Goal: Information Seeking & Learning: Learn about a topic

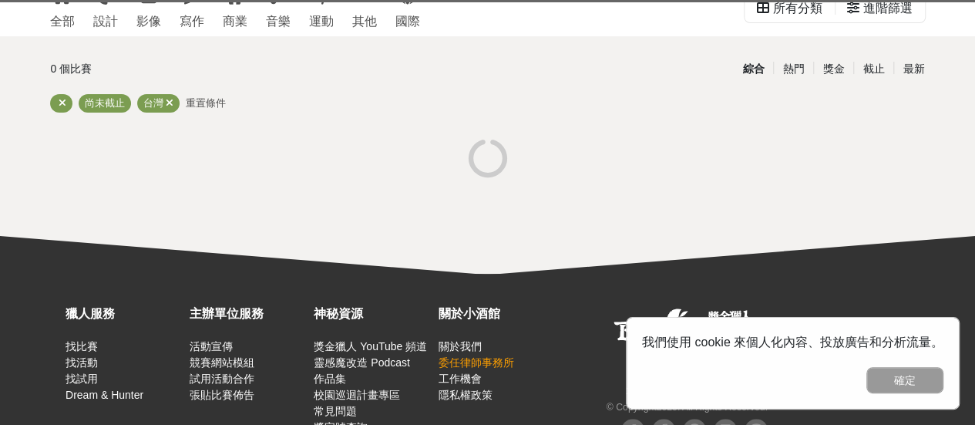
scroll to position [8, 0]
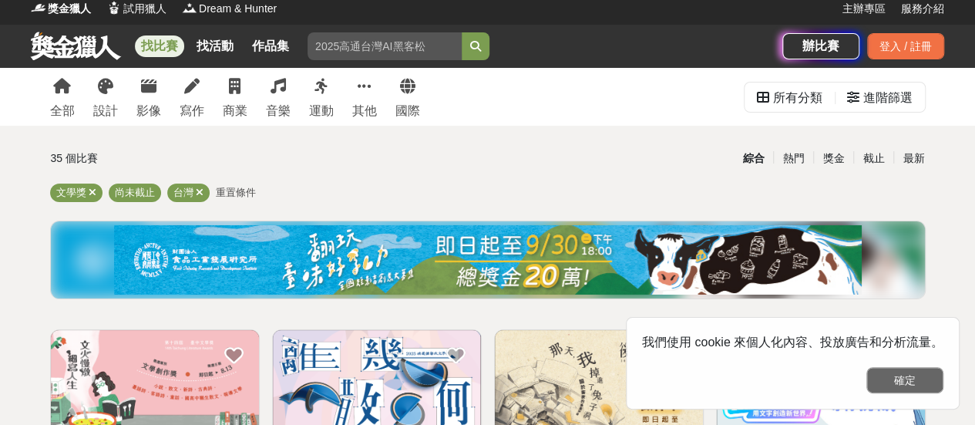
click at [879, 382] on button "確定" at bounding box center [904, 380] width 77 height 26
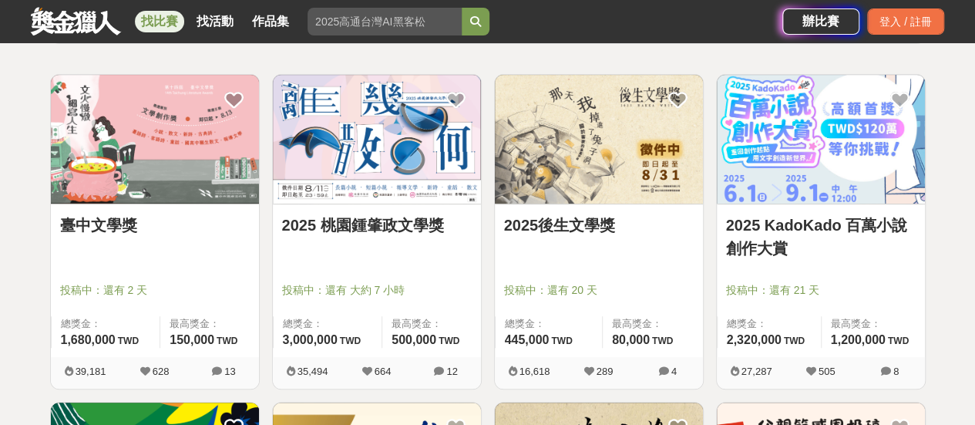
scroll to position [239, 0]
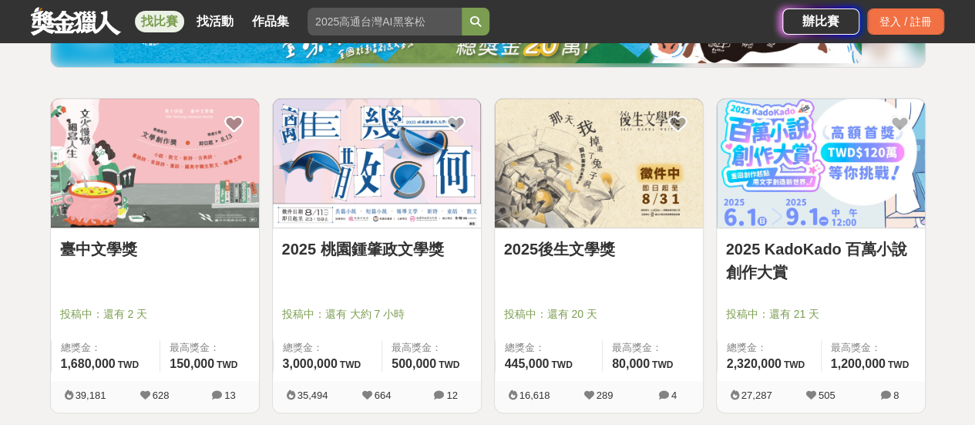
click at [113, 255] on link "臺中文學獎" at bounding box center [155, 248] width 190 height 23
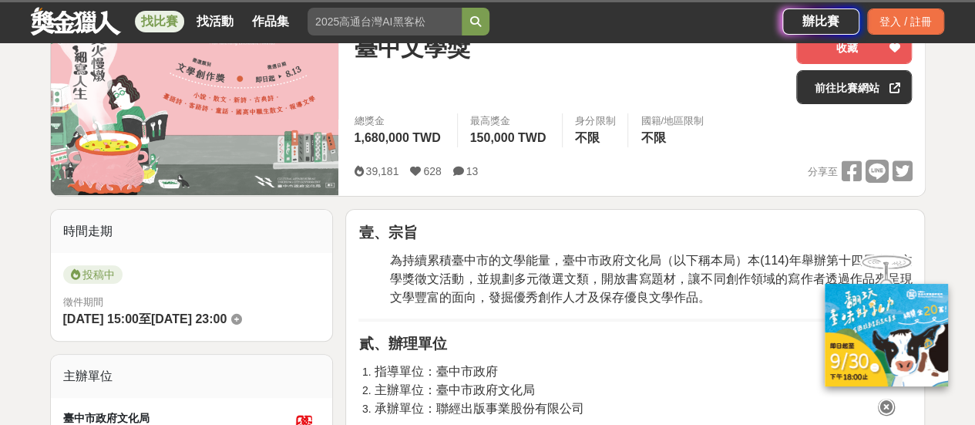
scroll to position [77, 0]
click at [886, 399] on icon at bounding box center [886, 407] width 17 height 17
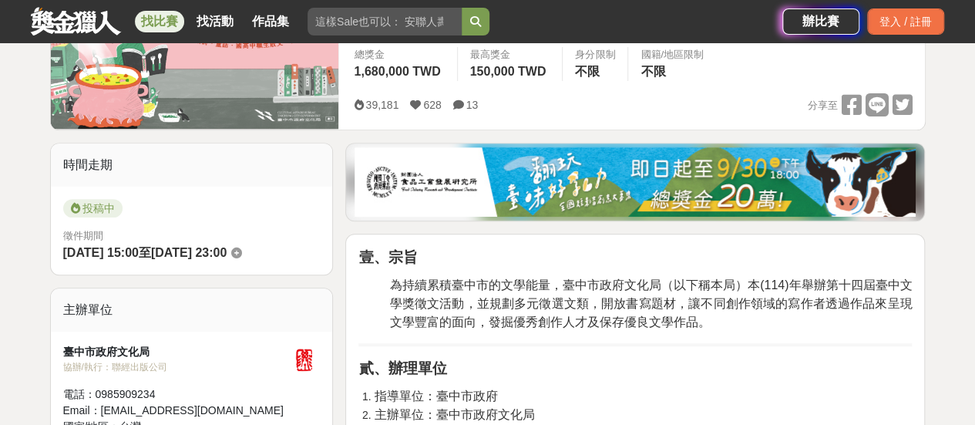
scroll to position [308, 0]
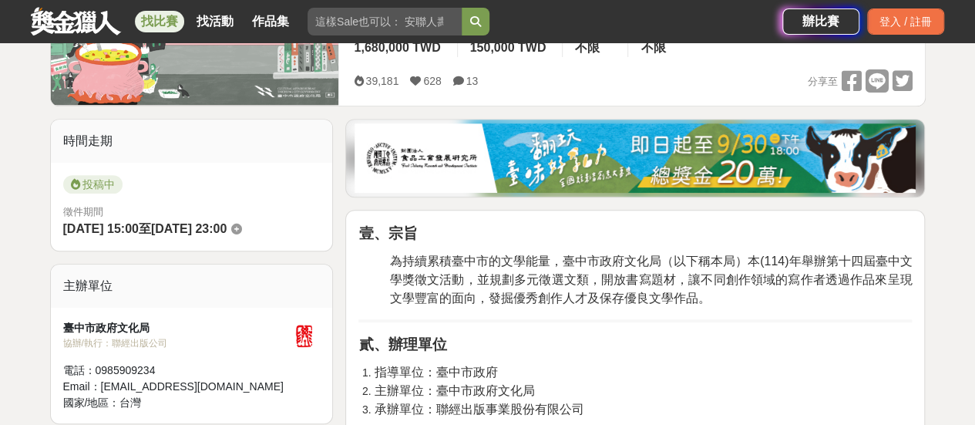
click at [227, 224] on span "2025-08-13 23:00" at bounding box center [189, 228] width 76 height 13
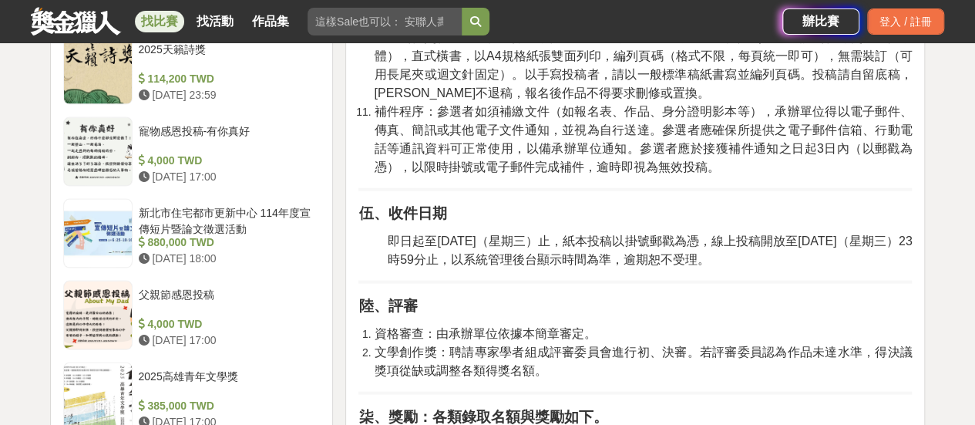
scroll to position [1542, 0]
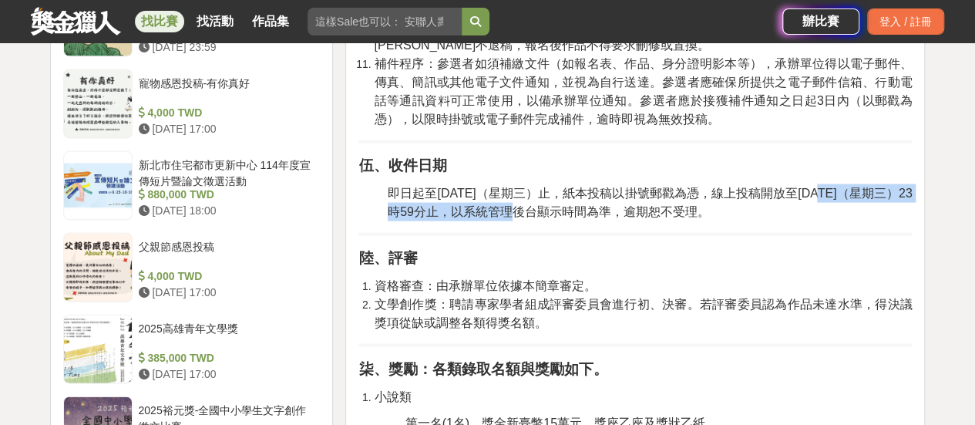
drag, startPoint x: 843, startPoint y: 190, endPoint x: 527, endPoint y: 212, distance: 316.8
click at [527, 212] on span "即日起至114年8月13日（星期三）止，紙本投稿以掛號郵戳為憑，線上投稿開放至114年8月13日（星期三）23時59分止，以系統管理後台顯示時間為準，逾期恕不…" at bounding box center [650, 203] width 524 height 32
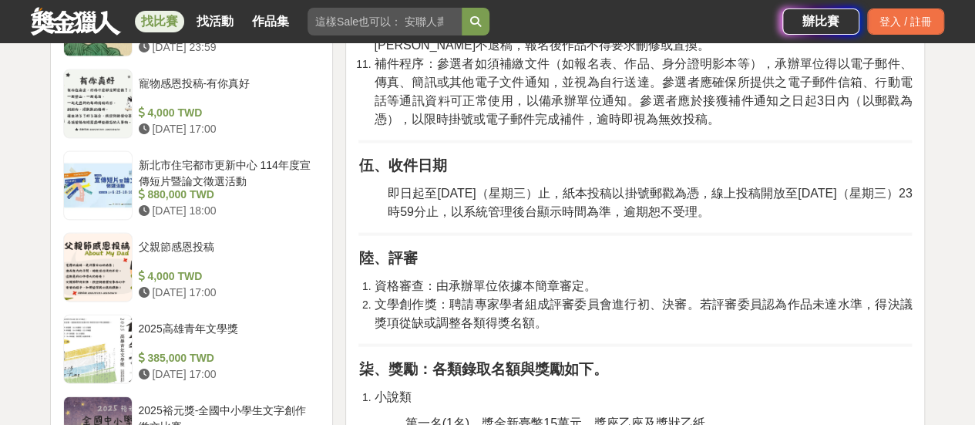
click at [626, 257] on p "陸、評審" at bounding box center [634, 258] width 553 height 22
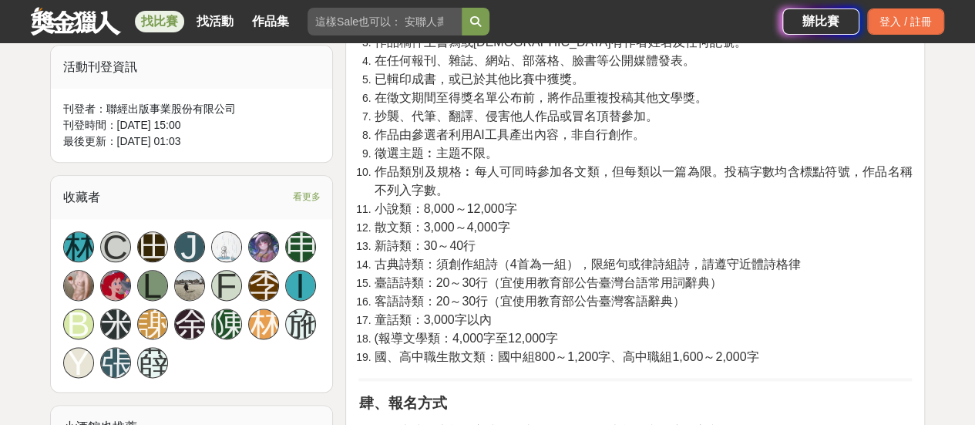
scroll to position [848, 0]
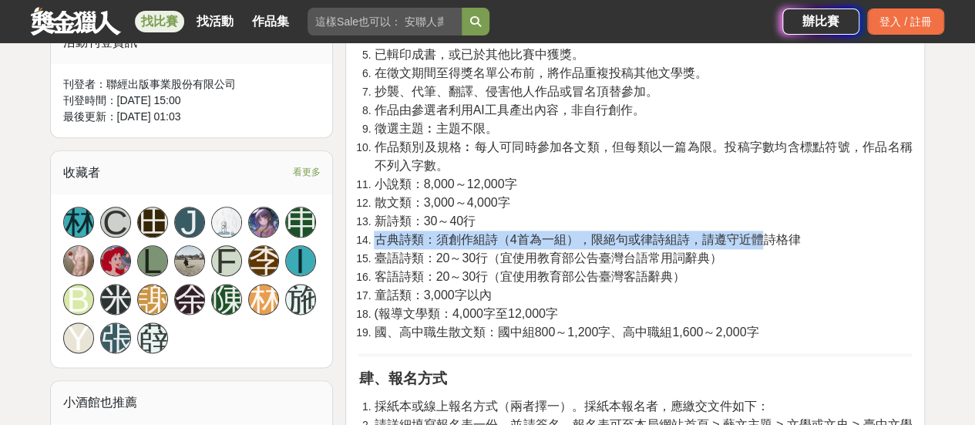
drag, startPoint x: 371, startPoint y: 241, endPoint x: 753, endPoint y: 244, distance: 382.3
click at [753, 244] on li "古典詩類：須創作組詩（4首為一組），限絕句或律詩組詩，請遵守近體詩格律" at bounding box center [643, 239] width 538 height 18
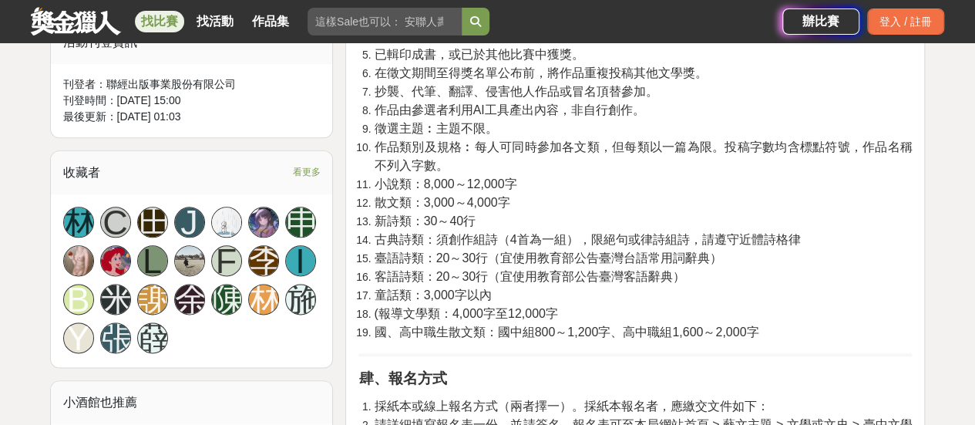
click at [500, 270] on span "客語詩類：20～30行（宜使用教育部公告臺灣客語辭典）" at bounding box center [529, 276] width 311 height 13
drag, startPoint x: 373, startPoint y: 294, endPoint x: 493, endPoint y: 289, distance: 120.4
click at [493, 289] on li "童話類：3,000字以內" at bounding box center [643, 295] width 538 height 18
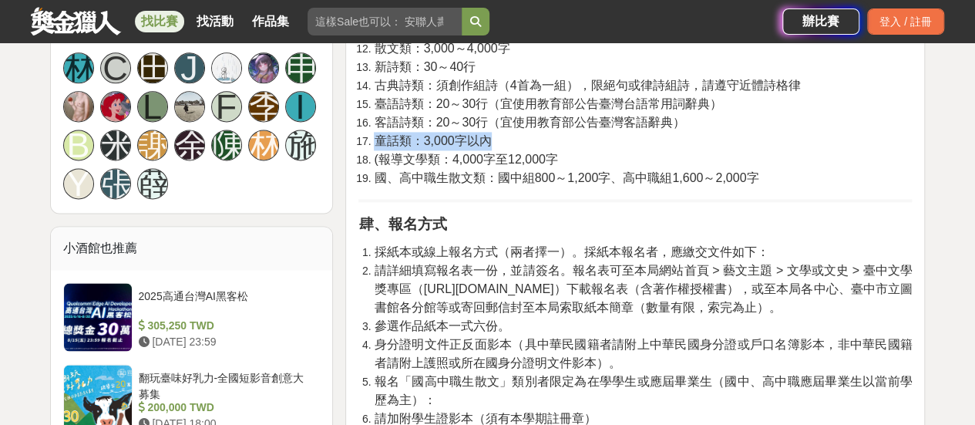
scroll to position [1079, 0]
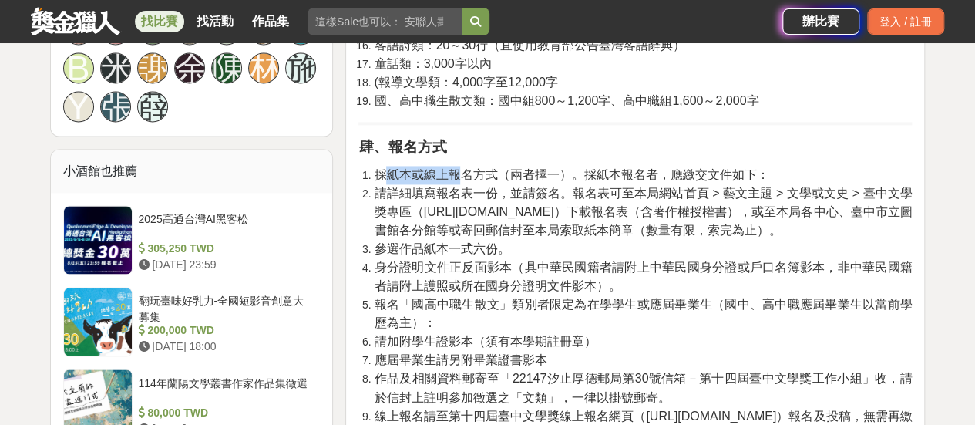
drag, startPoint x: 391, startPoint y: 177, endPoint x: 465, endPoint y: 173, distance: 74.1
click at [465, 173] on span "採紙本或線上報名方式（兩者擇一）。採紙本報名者，應繳交文件如下：" at bounding box center [571, 174] width 395 height 13
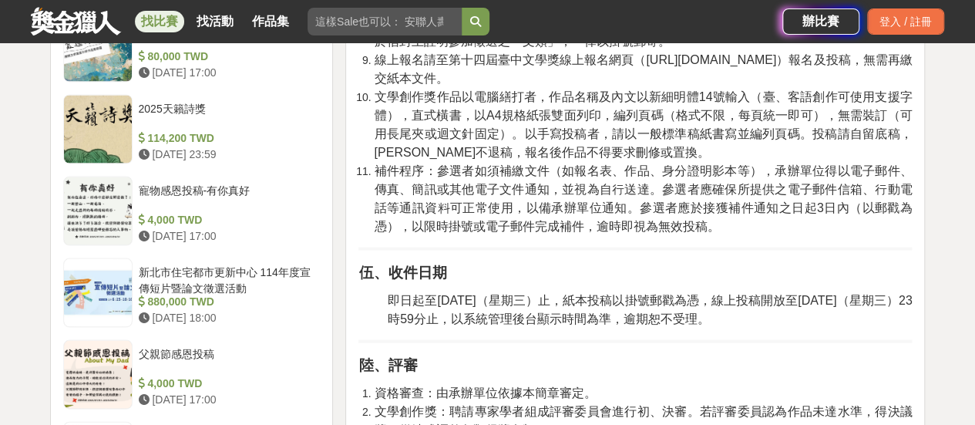
scroll to position [1387, 0]
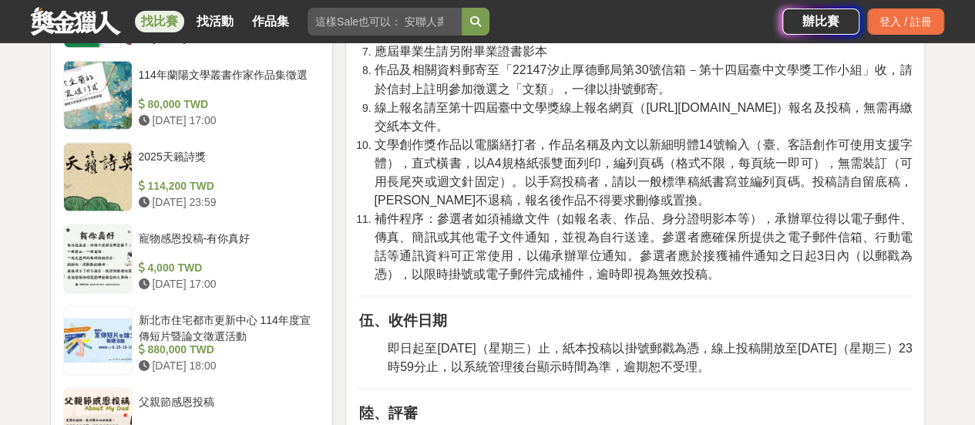
click at [447, 148] on span "文學創作獎作品以電腦繕打者，作品名稱及內文以新細明體14號輸入（臺、客語創作可使用支援字體），直式橫書，以A4規格紙張雙面列印，編列頁碼（格式不限，每頁統一即…" at bounding box center [643, 171] width 538 height 69
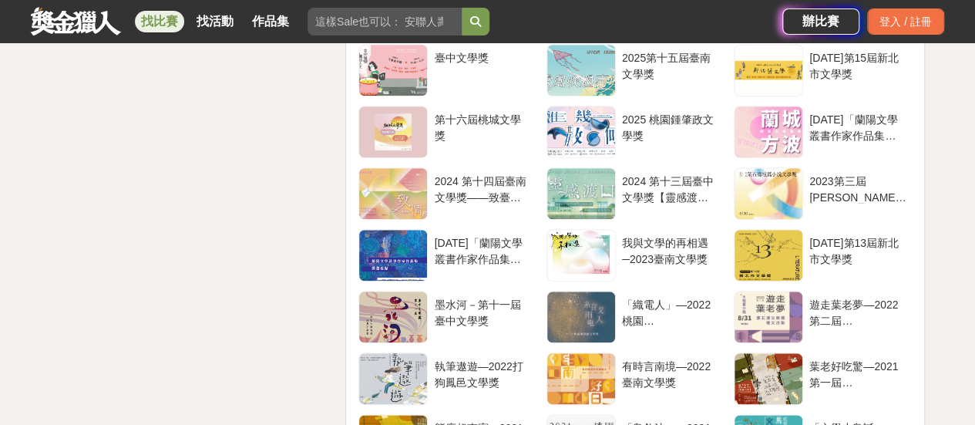
scroll to position [4008, 0]
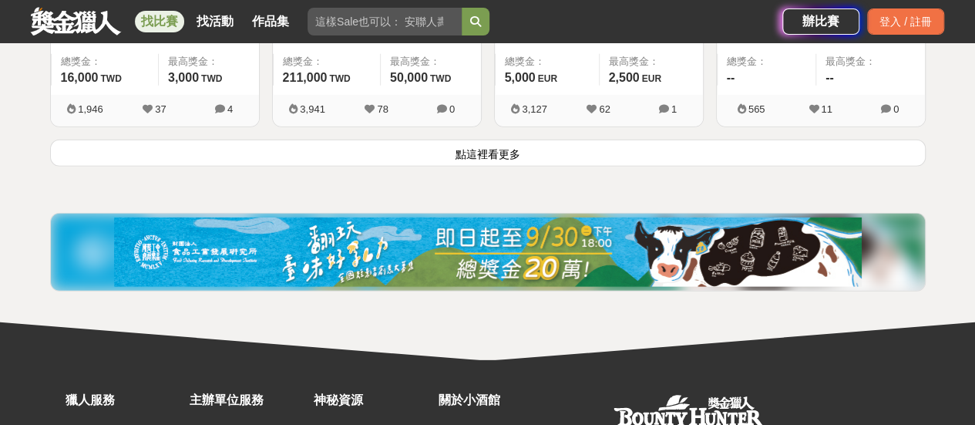
scroll to position [2166, 0]
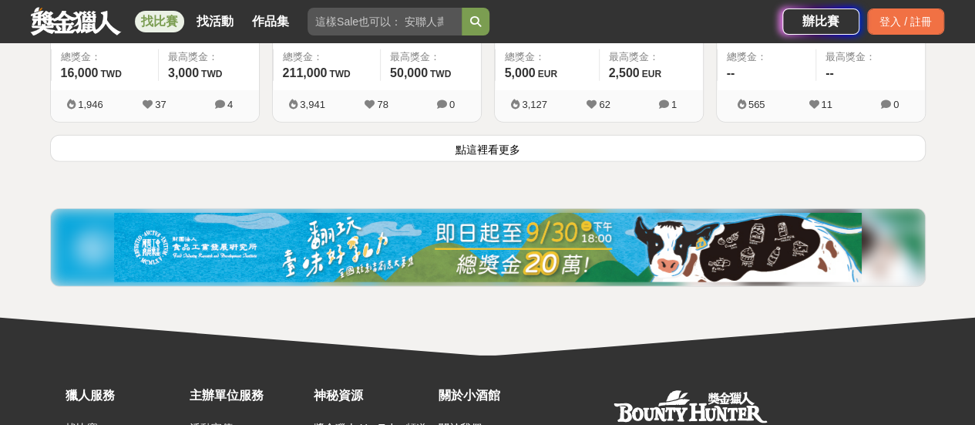
click at [531, 144] on button "點這裡看更多" at bounding box center [488, 148] width 876 height 27
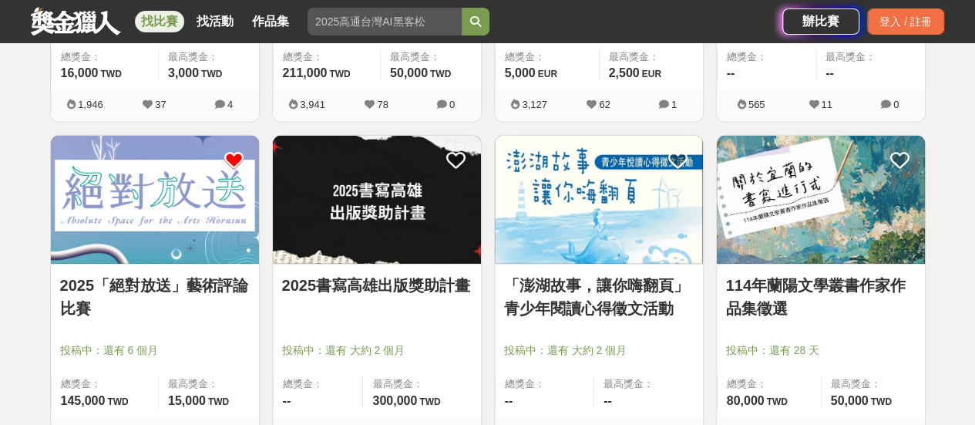
click at [236, 161] on icon at bounding box center [233, 160] width 19 height 19
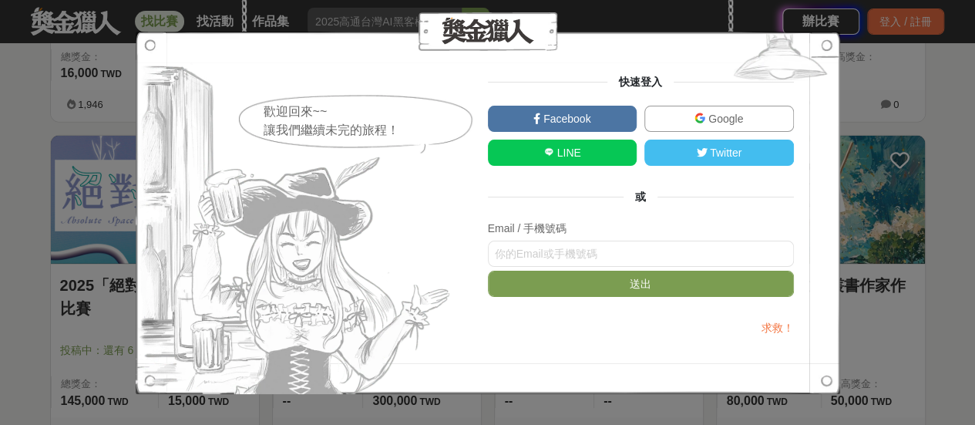
click at [887, 102] on div "歡迎回來~~ 讓我們繼續未完的旅程！ 快速登入 Facebook Google LINE Twitter 或 Email / 手機號碼 送出 求救！" at bounding box center [487, 212] width 975 height 425
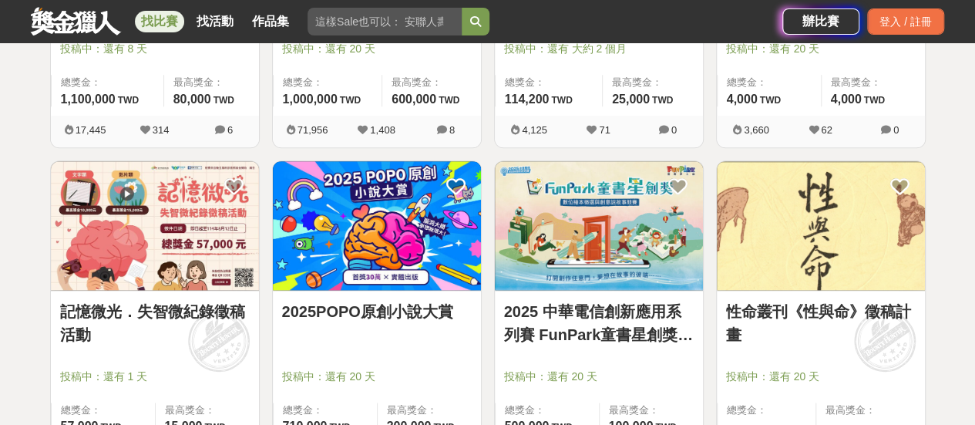
scroll to position [856, 0]
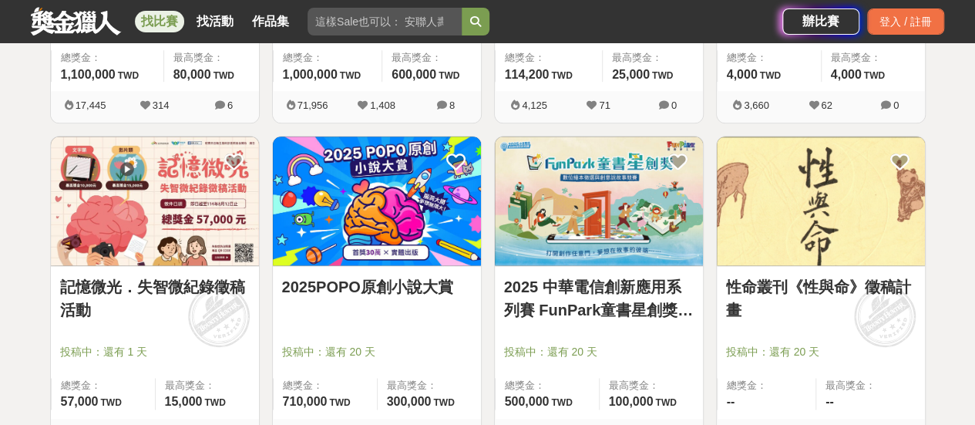
drag, startPoint x: 321, startPoint y: 272, endPoint x: 375, endPoint y: 289, distance: 56.6
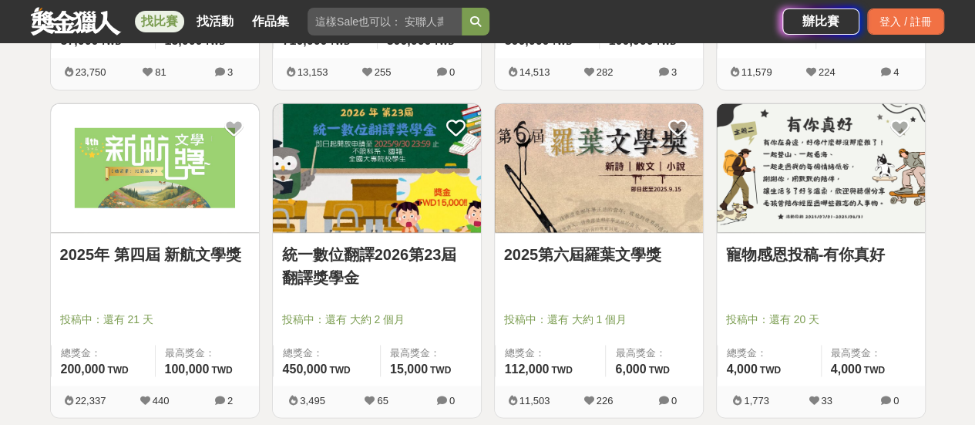
scroll to position [1241, 0]
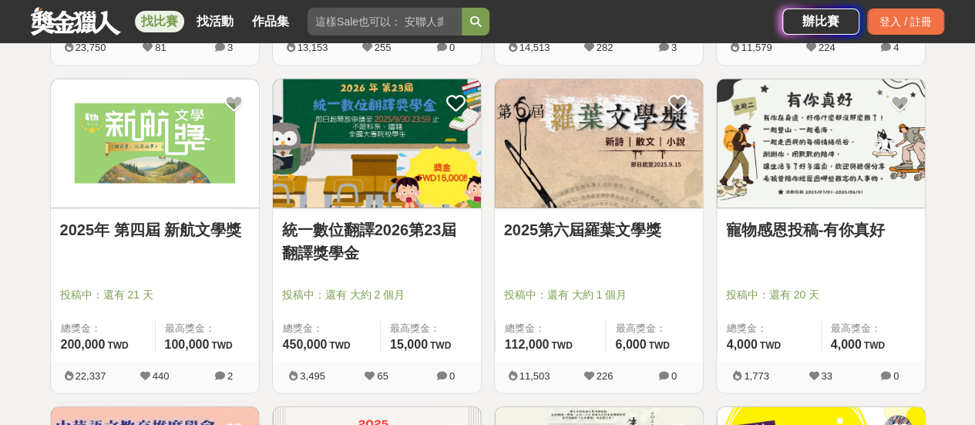
drag, startPoint x: 341, startPoint y: 237, endPoint x: 543, endPoint y: 226, distance: 201.5
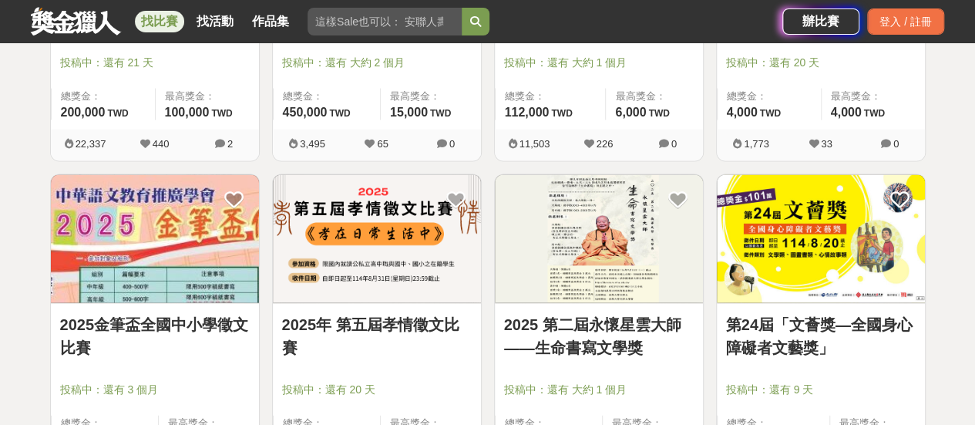
scroll to position [1549, 0]
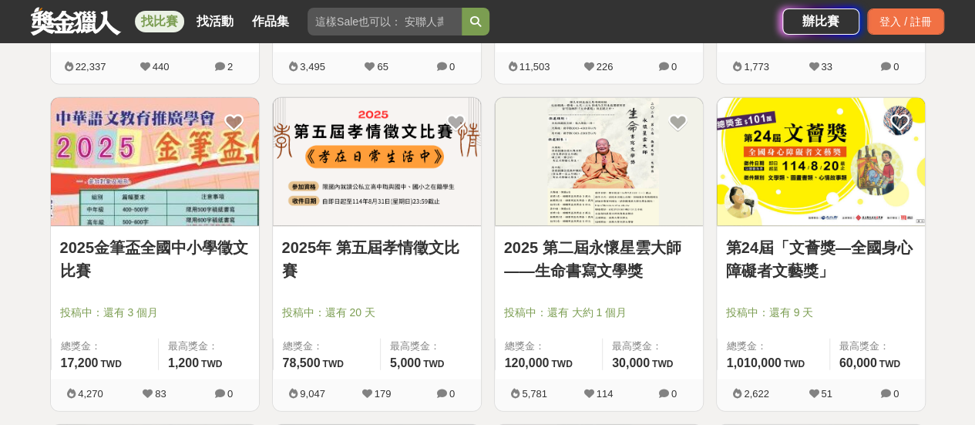
drag, startPoint x: 200, startPoint y: 250, endPoint x: 394, endPoint y: 252, distance: 193.5
drag, startPoint x: 525, startPoint y: 230, endPoint x: 509, endPoint y: 246, distance: 22.4
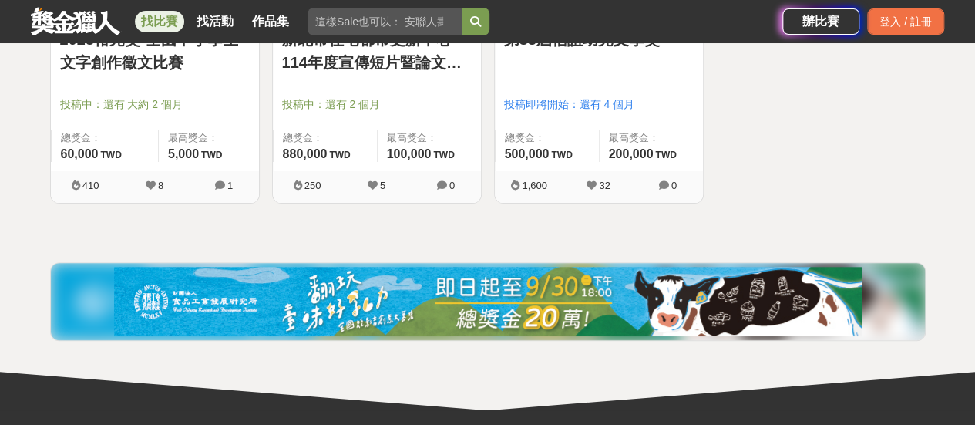
scroll to position [3091, 0]
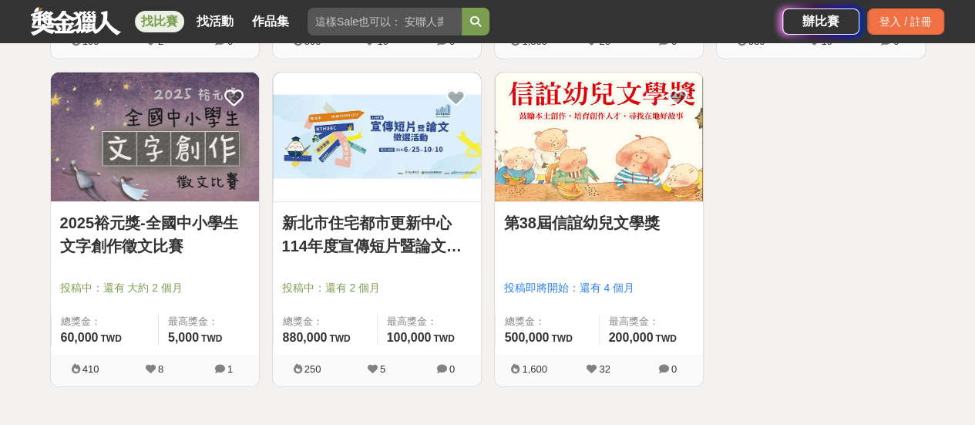
scroll to position [2860, 0]
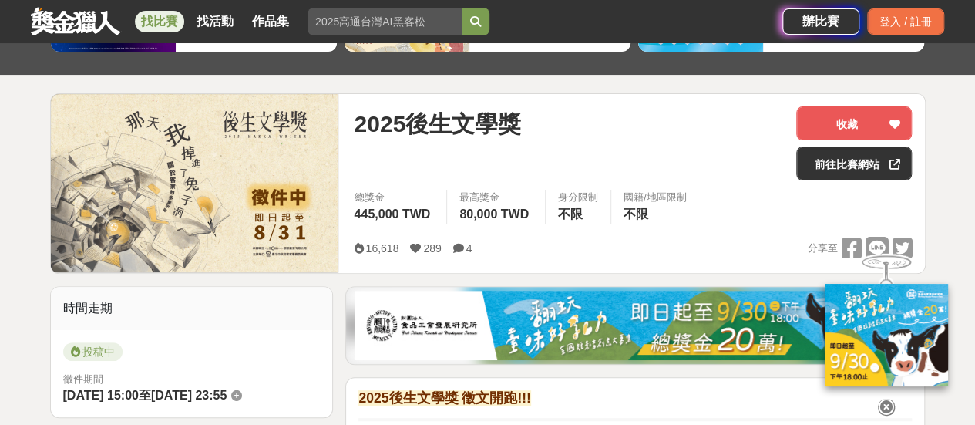
scroll to position [231, 0]
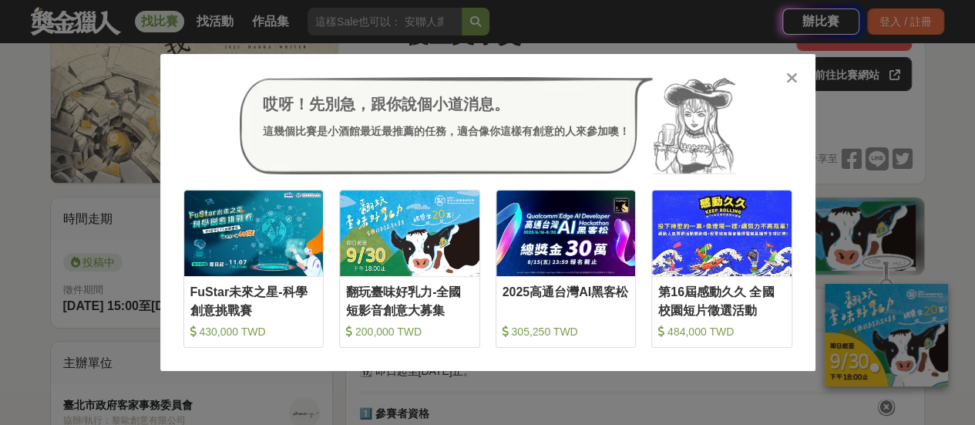
click at [789, 79] on icon at bounding box center [792, 77] width 12 height 15
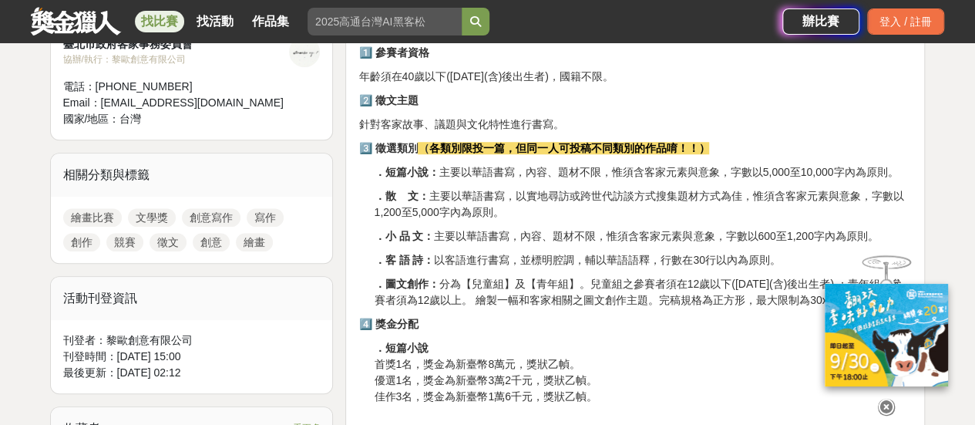
scroll to position [617, 0]
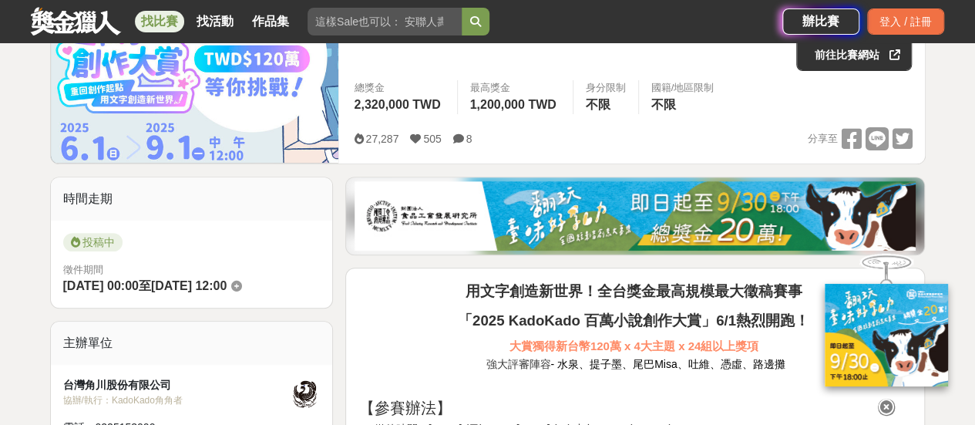
scroll to position [308, 0]
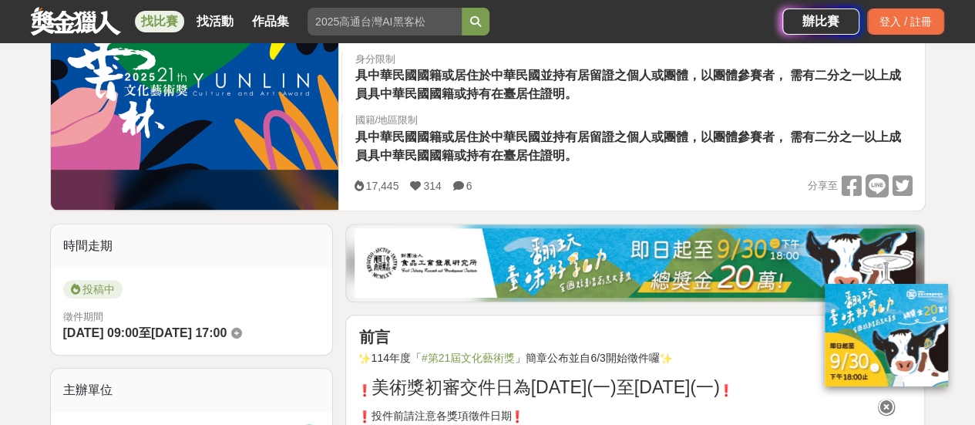
scroll to position [308, 0]
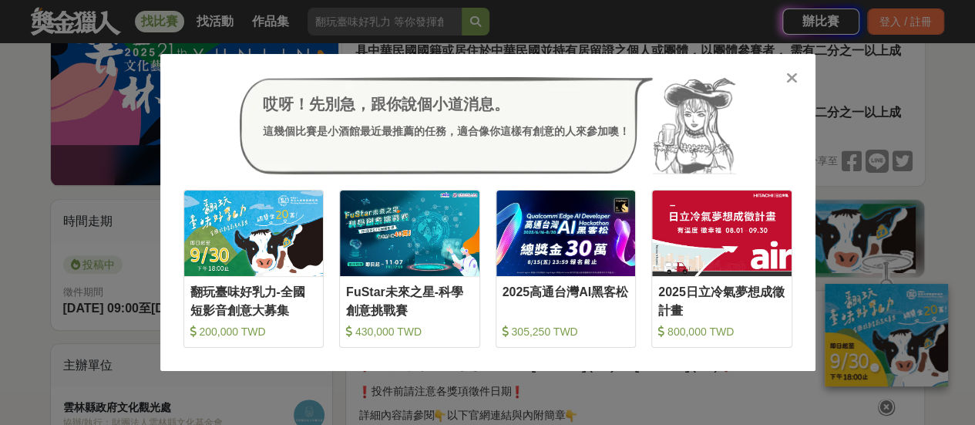
click at [791, 78] on icon at bounding box center [792, 77] width 12 height 15
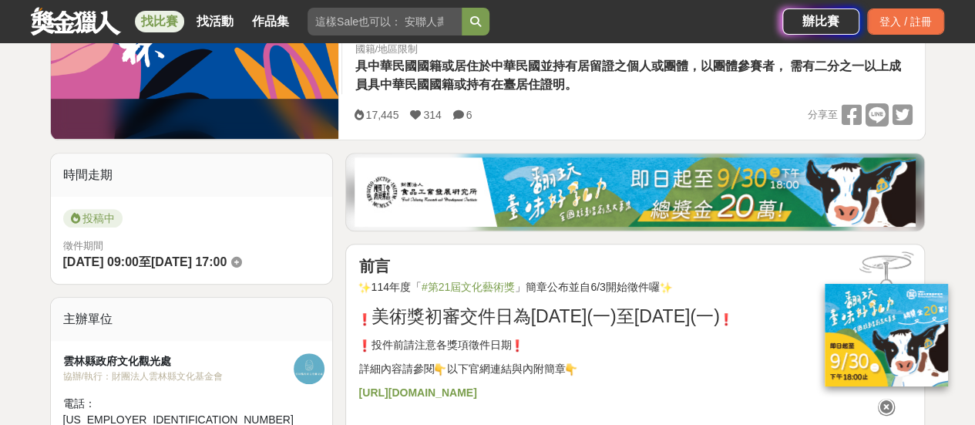
scroll to position [385, 0]
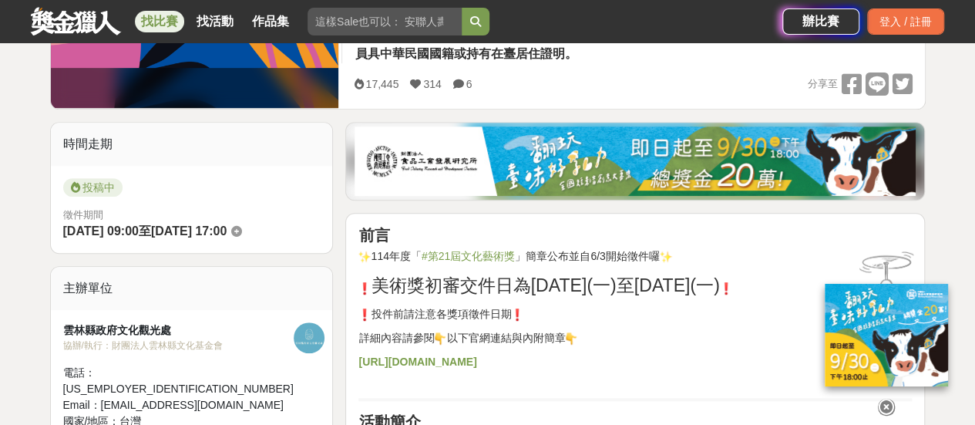
click at [887, 404] on icon at bounding box center [886, 407] width 17 height 17
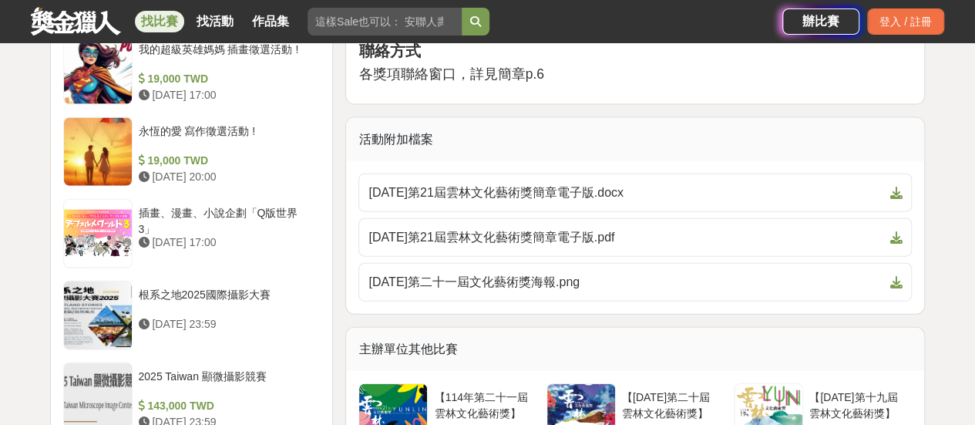
scroll to position [1773, 0]
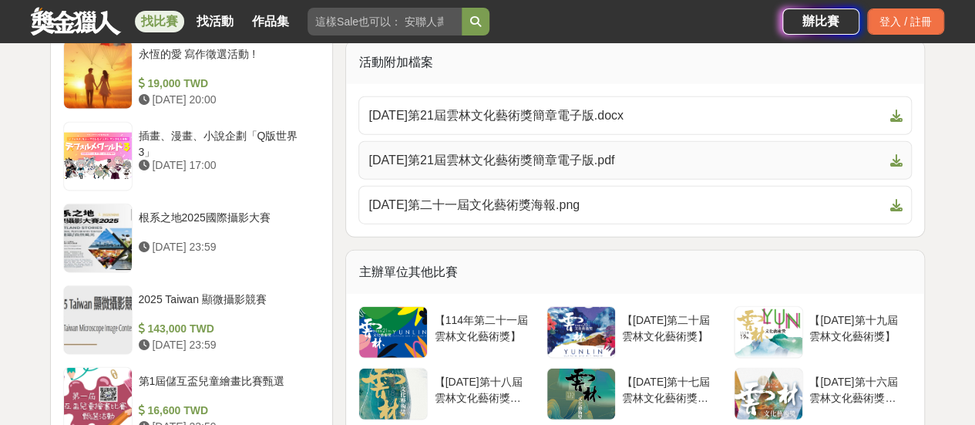
click at [886, 164] on span at bounding box center [892, 160] width 18 height 18
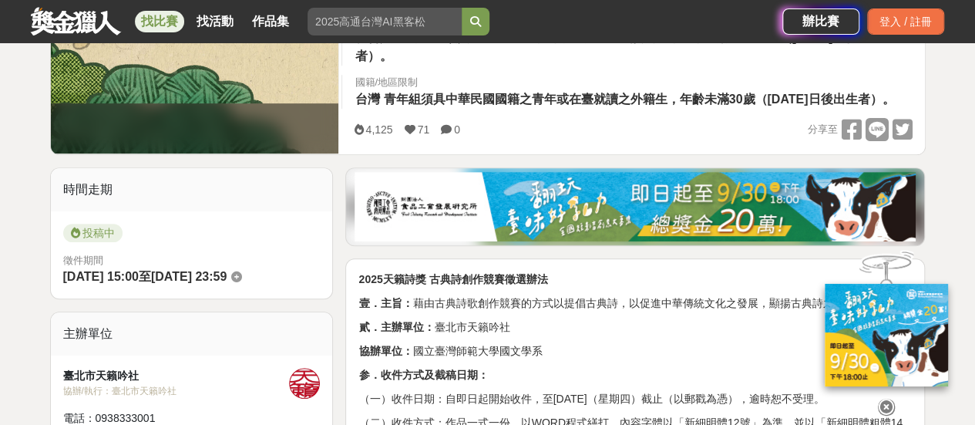
scroll to position [385, 0]
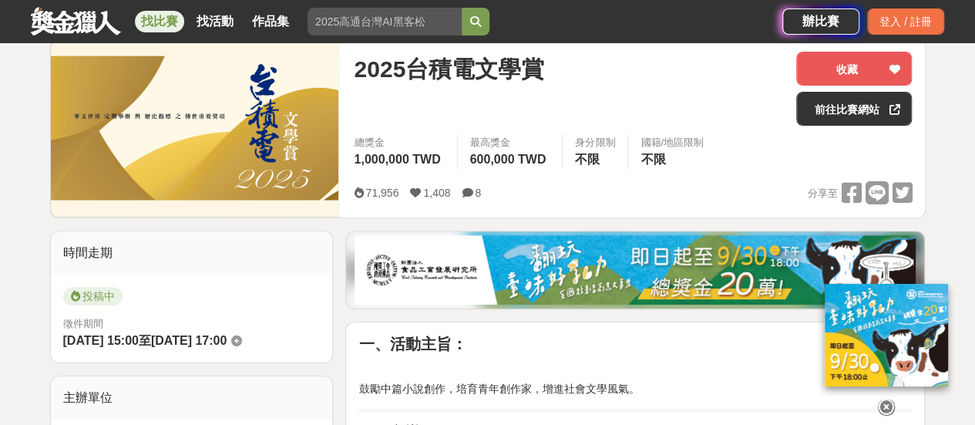
scroll to position [231, 0]
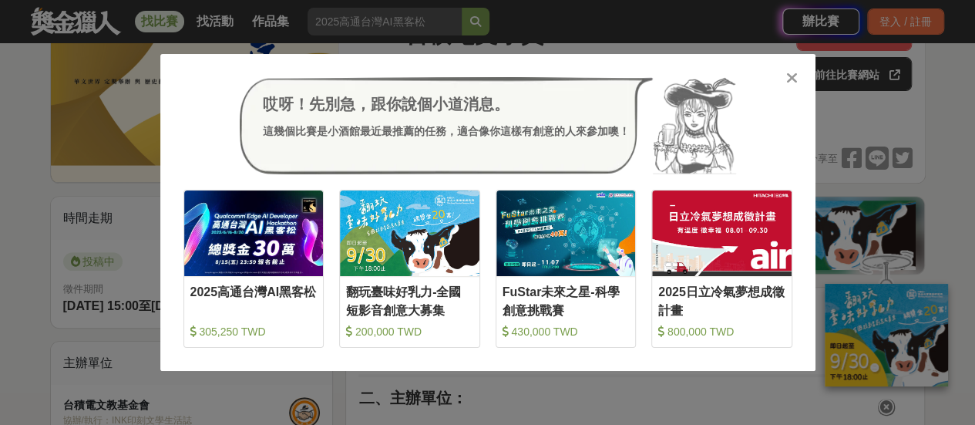
click at [792, 76] on icon at bounding box center [792, 77] width 12 height 15
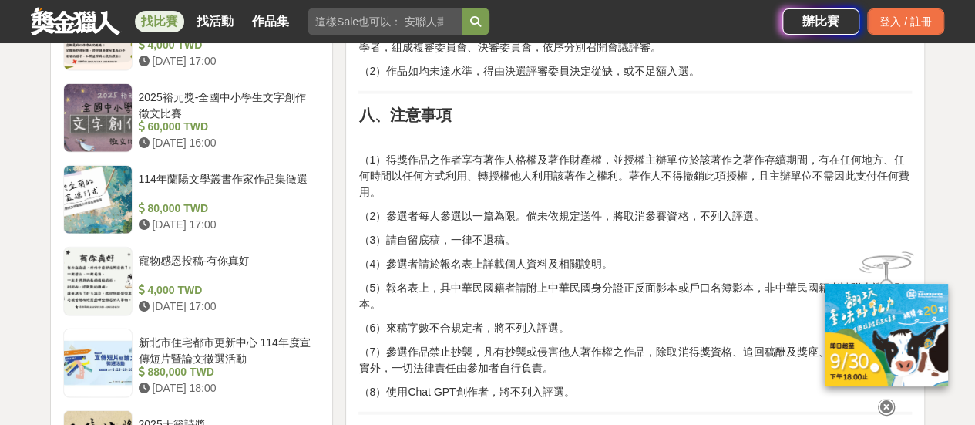
scroll to position [1696, 0]
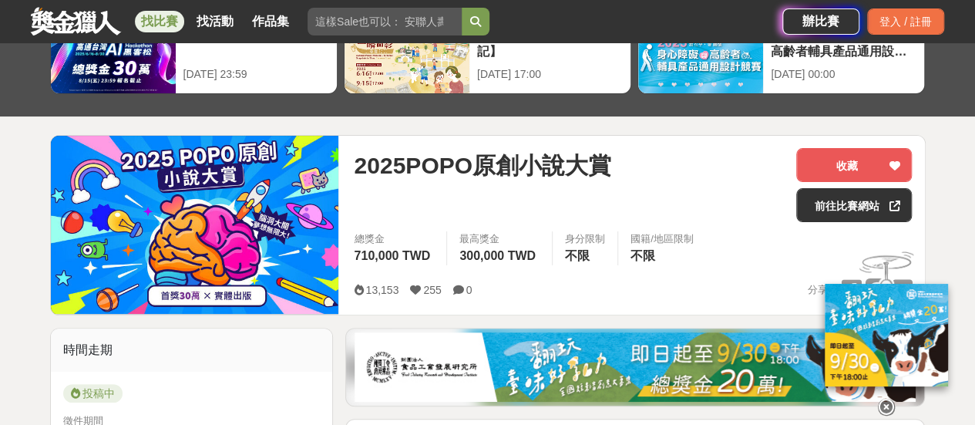
scroll to position [231, 0]
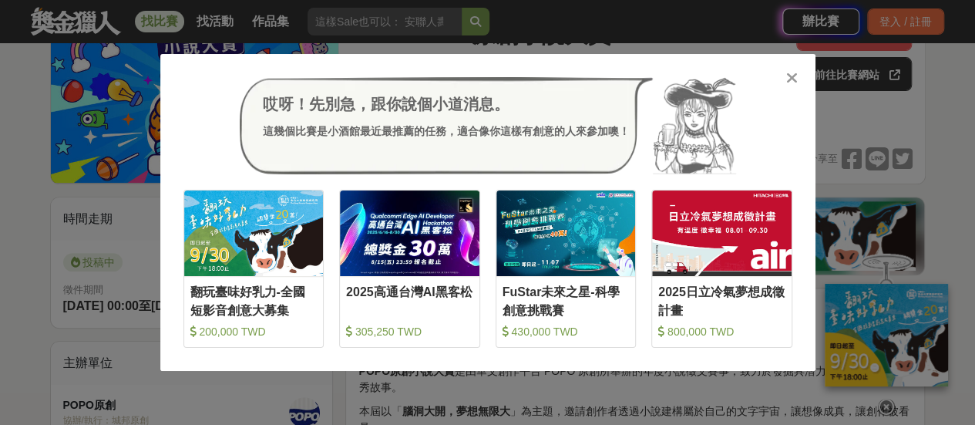
click at [792, 82] on icon at bounding box center [792, 77] width 12 height 15
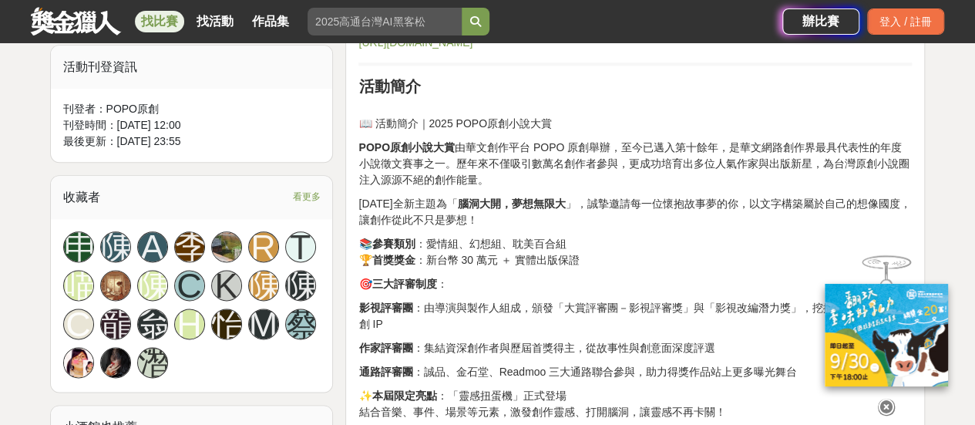
scroll to position [1002, 0]
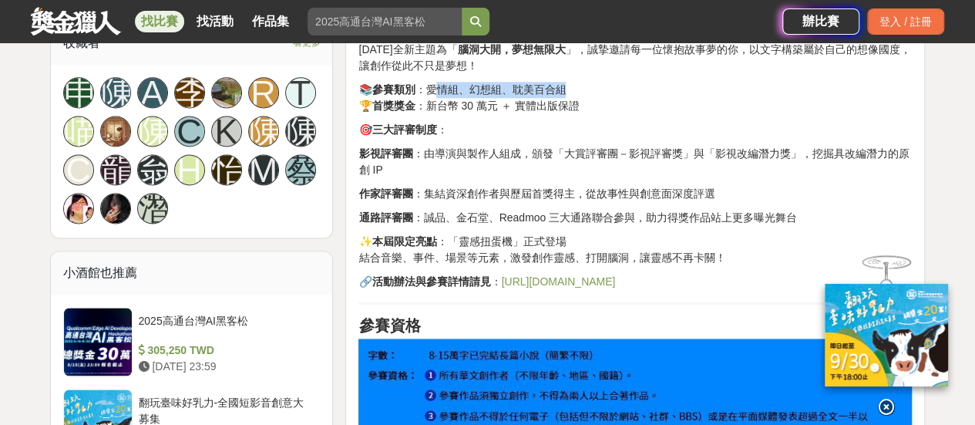
drag, startPoint x: 438, startPoint y: 86, endPoint x: 569, endPoint y: 86, distance: 131.0
click at [569, 86] on p "📚 參賽類別 ：愛情組、幻想組、耽美百合組 🏆 首獎獎金 ：新台幣 30 萬元 ＋ 實體出版保證" at bounding box center [634, 98] width 553 height 32
click at [570, 86] on p "📚 參賽類別 ：愛情組、幻想組、耽美百合組 🏆 首獎獎金 ：新台幣 30 萬元 ＋ 實體出版保證" at bounding box center [634, 98] width 553 height 32
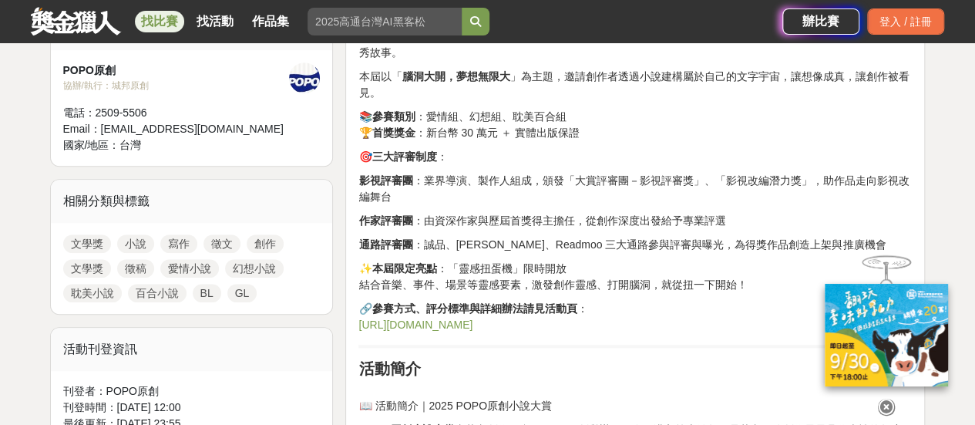
scroll to position [617, 0]
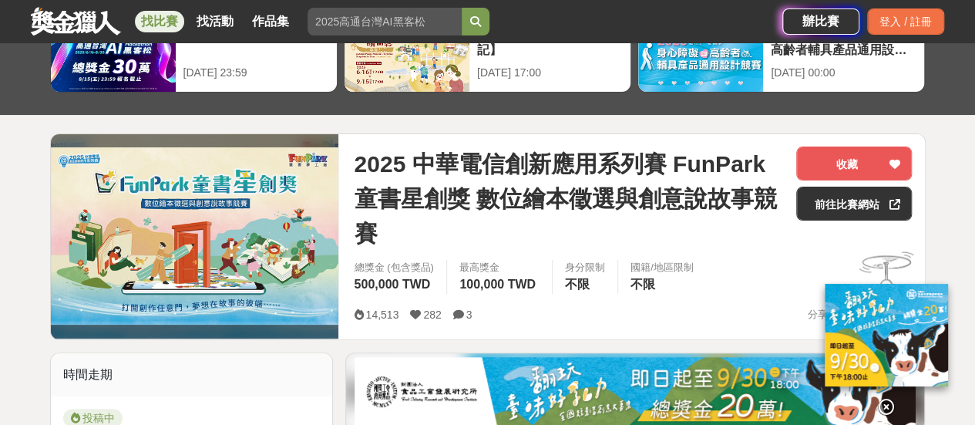
scroll to position [231, 0]
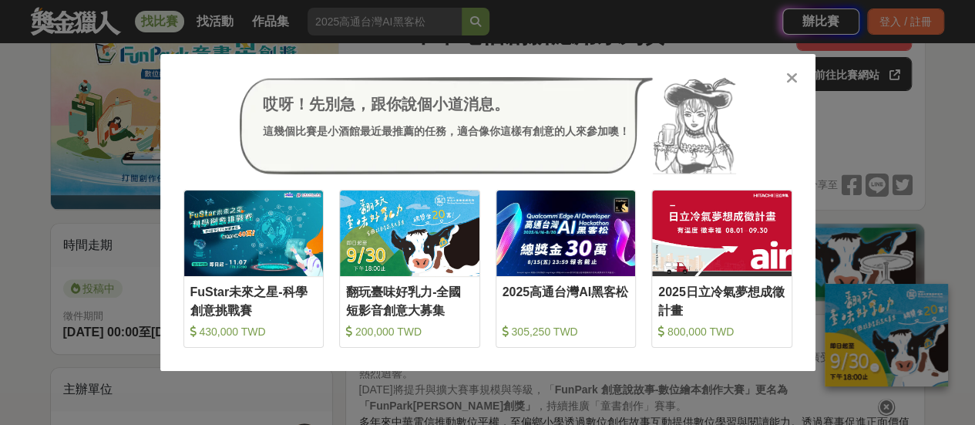
click at [789, 79] on icon at bounding box center [792, 77] width 12 height 15
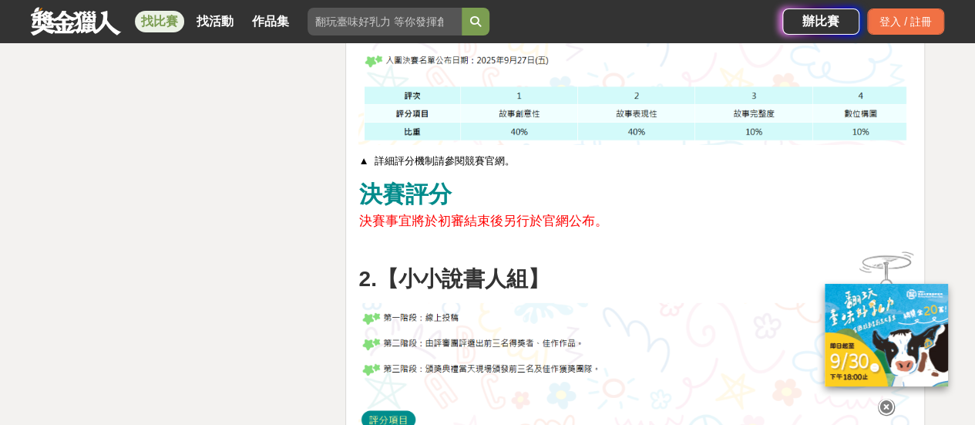
scroll to position [2621, 0]
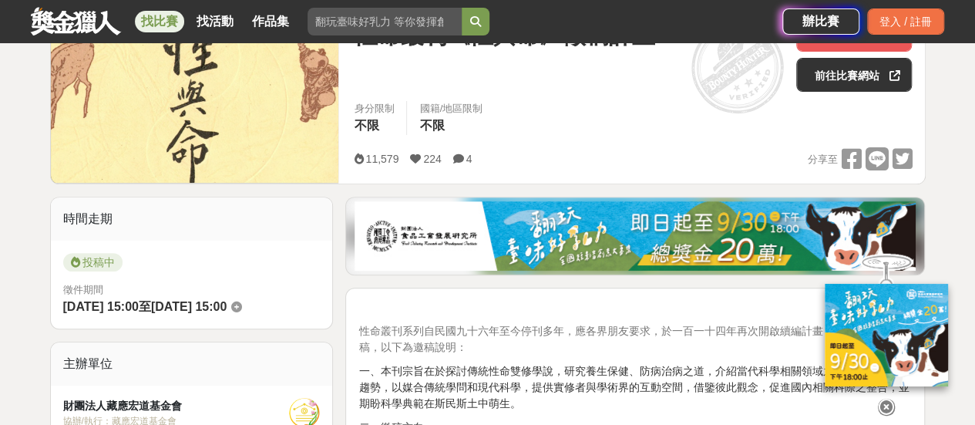
scroll to position [231, 0]
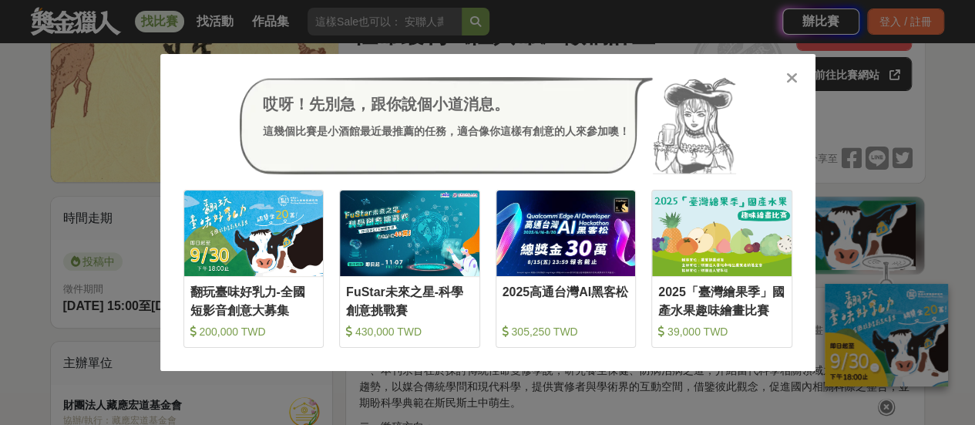
click at [791, 79] on icon at bounding box center [792, 77] width 12 height 15
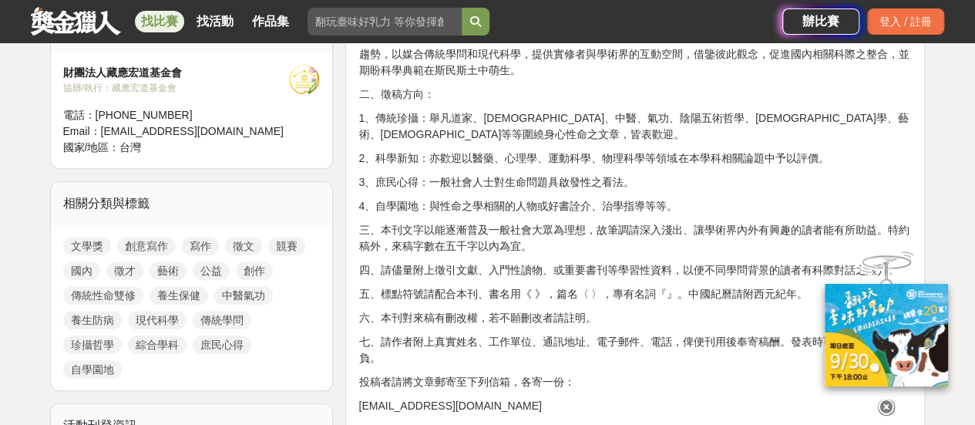
scroll to position [462, 0]
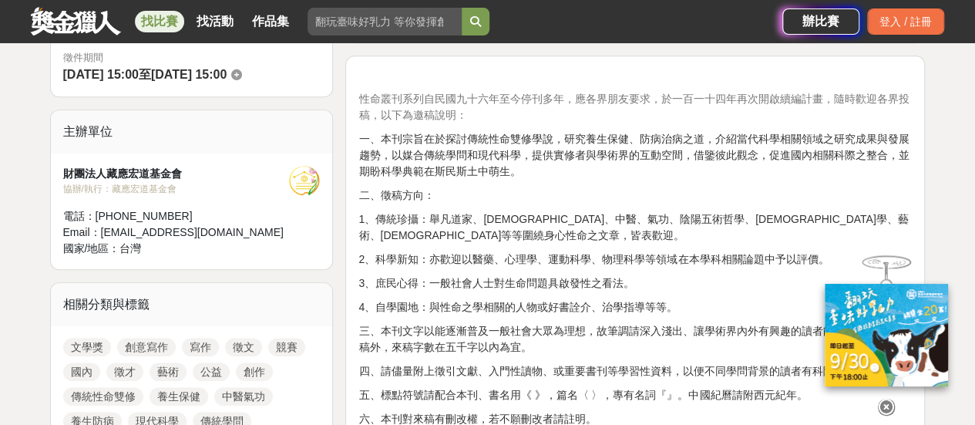
click at [888, 399] on icon at bounding box center [886, 407] width 17 height 17
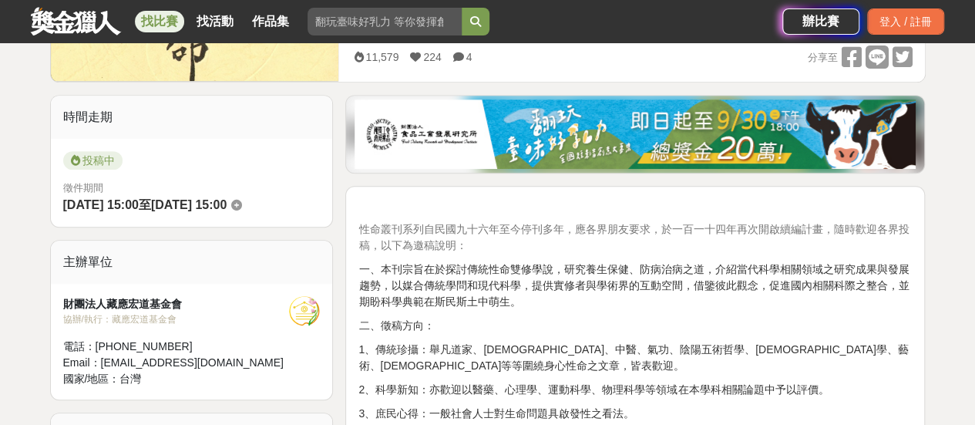
scroll to position [308, 0]
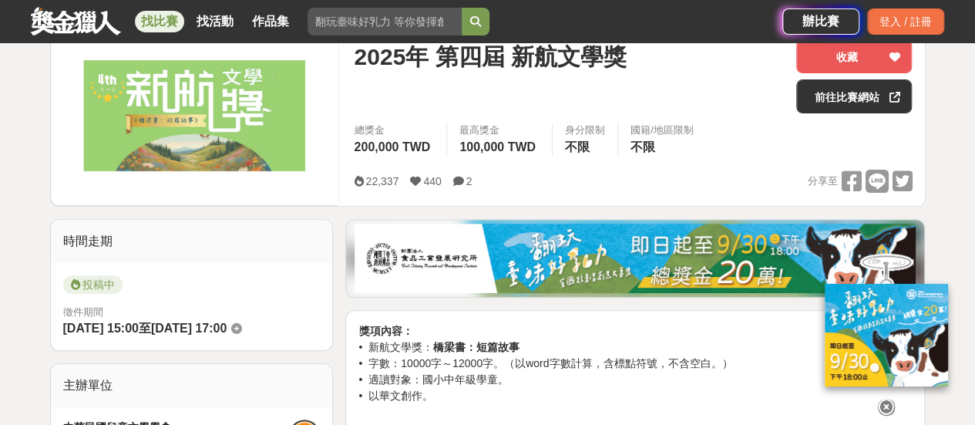
scroll to position [231, 0]
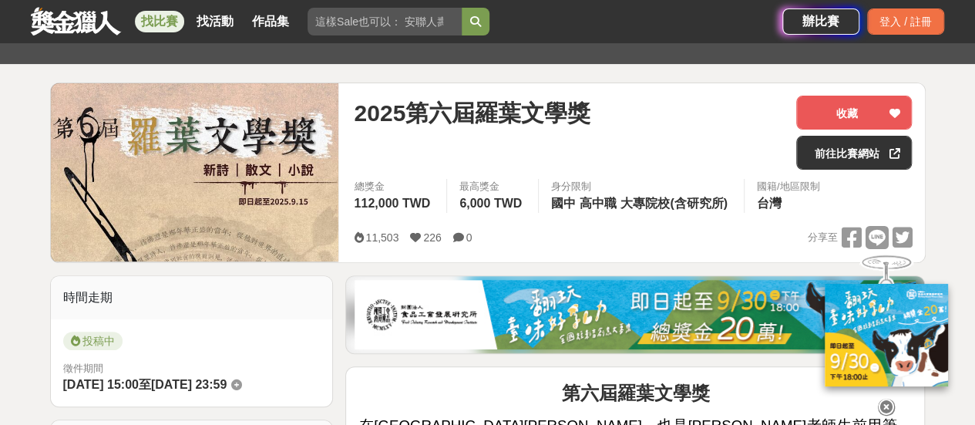
scroll to position [154, 0]
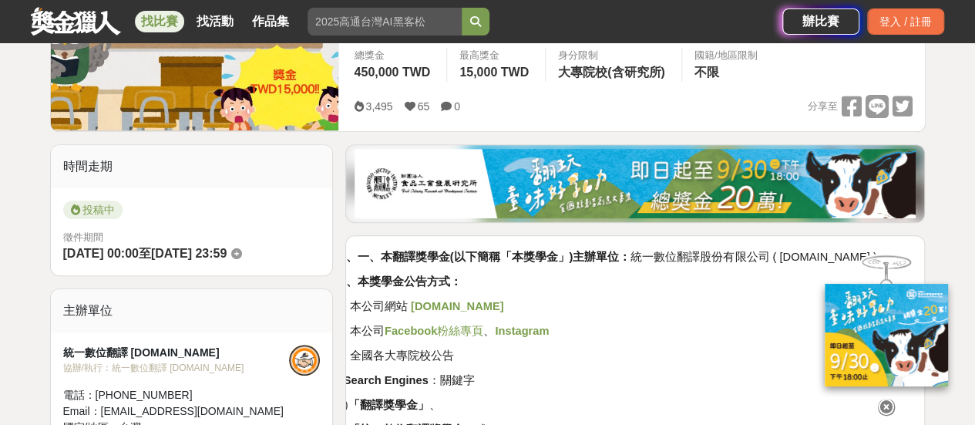
scroll to position [308, 0]
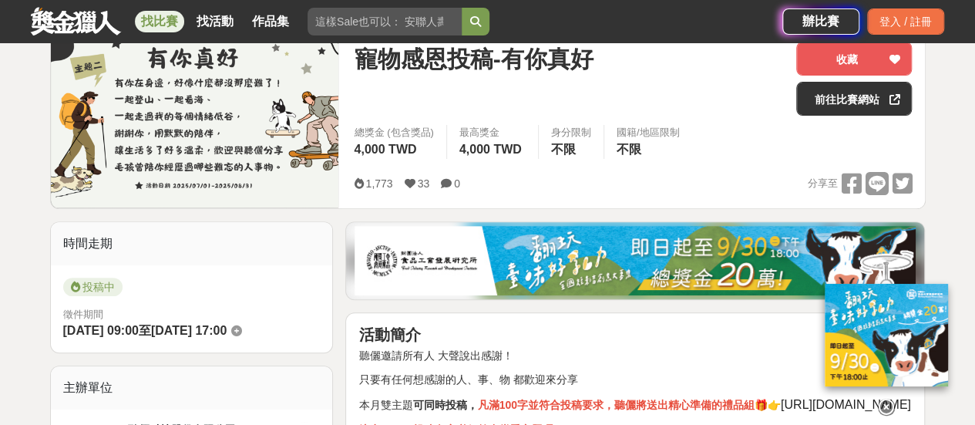
scroll to position [231, 0]
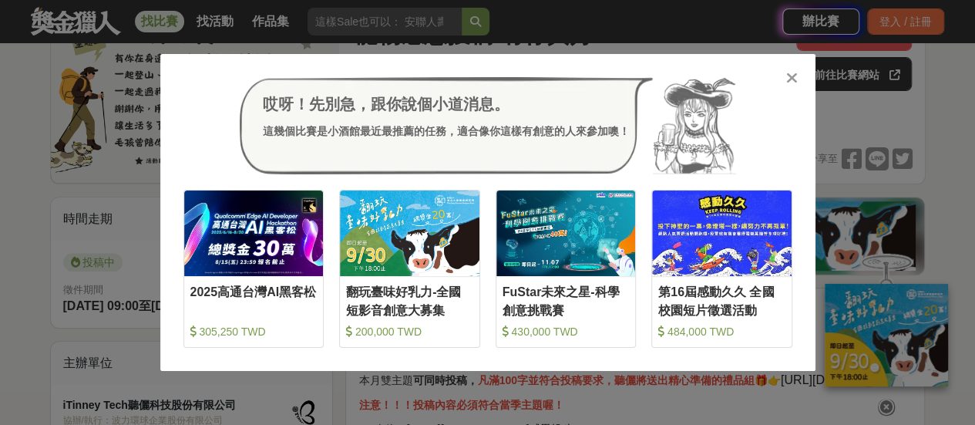
click at [789, 78] on icon at bounding box center [792, 77] width 12 height 15
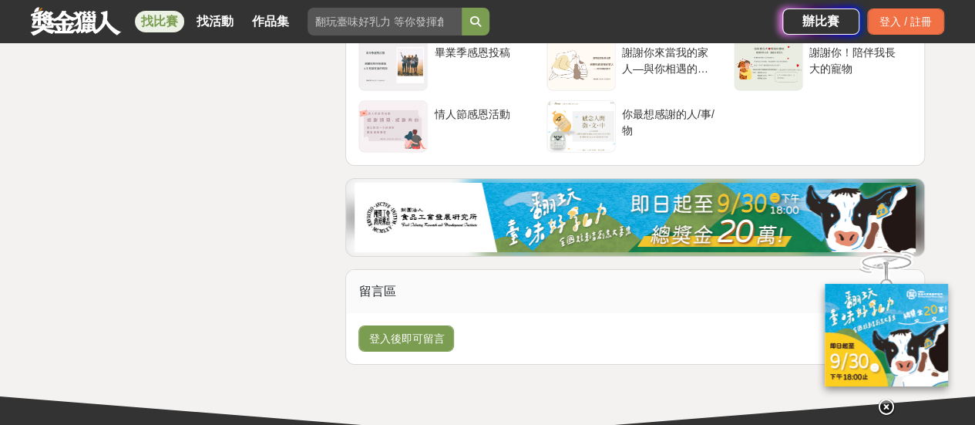
scroll to position [2544, 0]
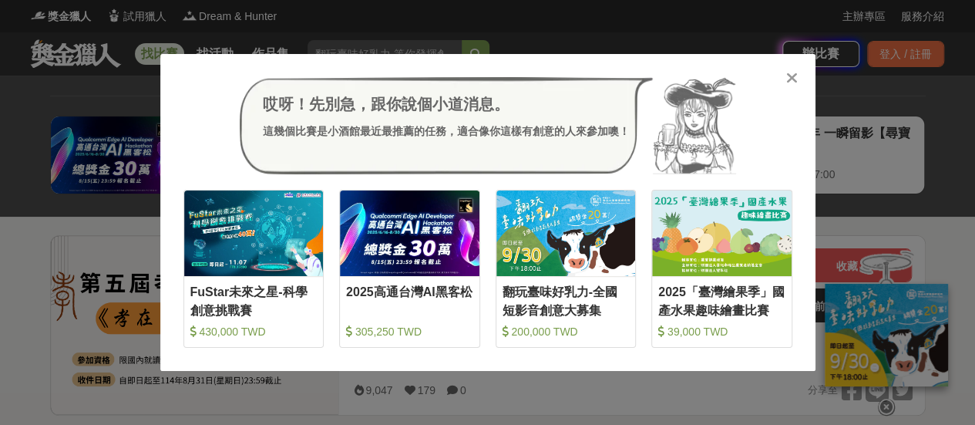
click at [794, 81] on icon at bounding box center [792, 77] width 12 height 15
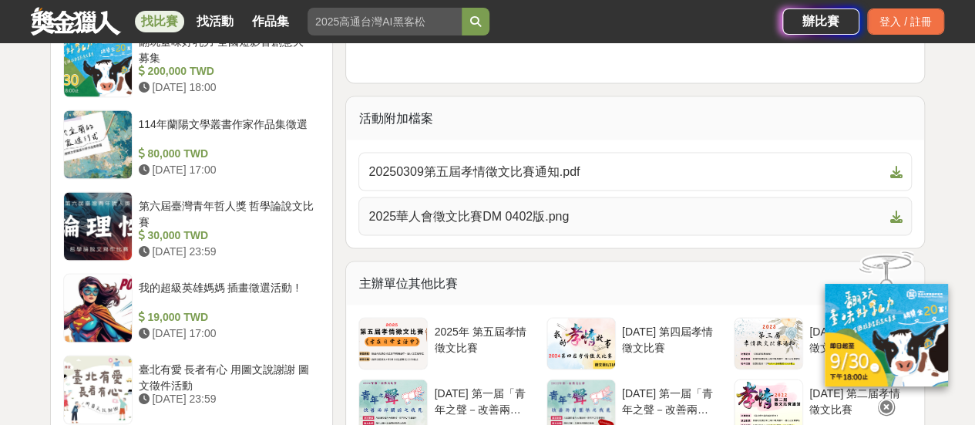
scroll to position [1387, 0]
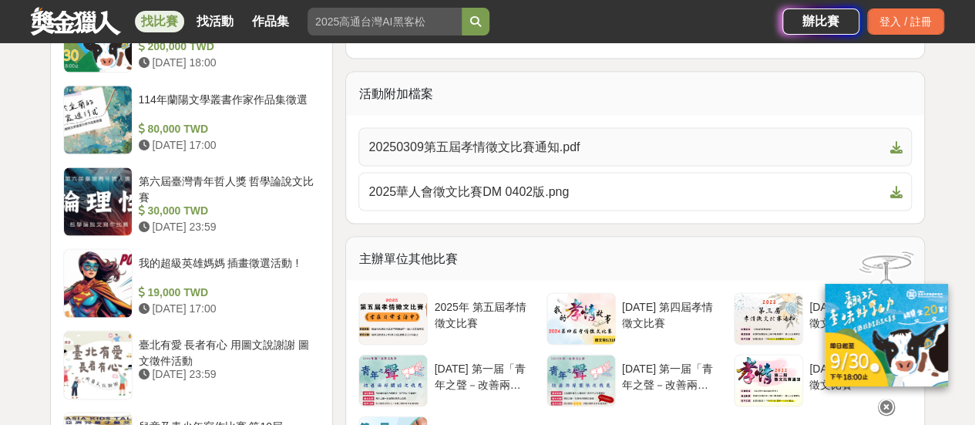
click at [890, 143] on icon at bounding box center [896, 146] width 12 height 12
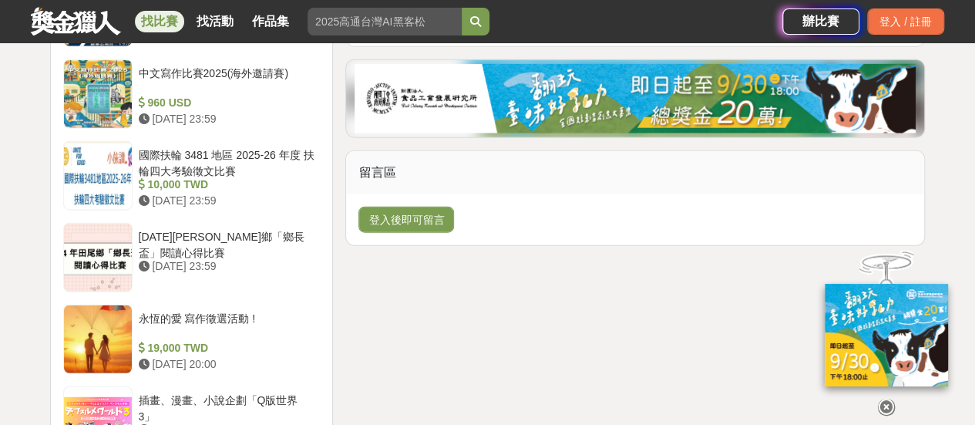
scroll to position [1850, 0]
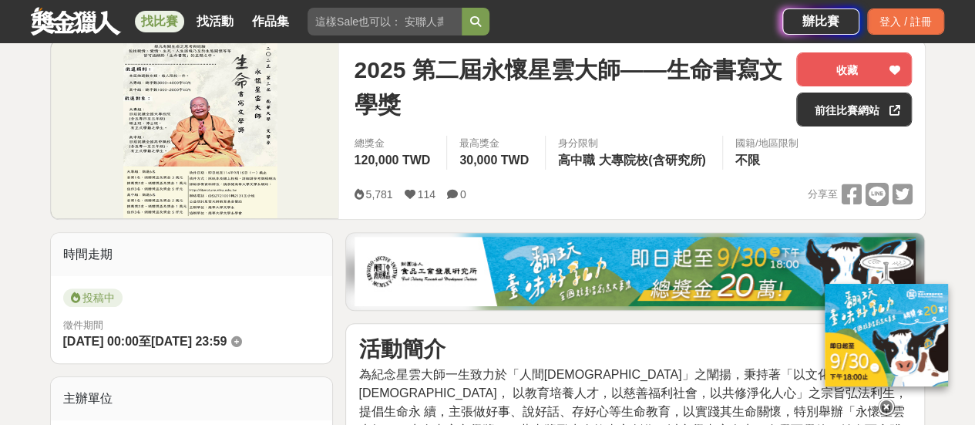
scroll to position [231, 0]
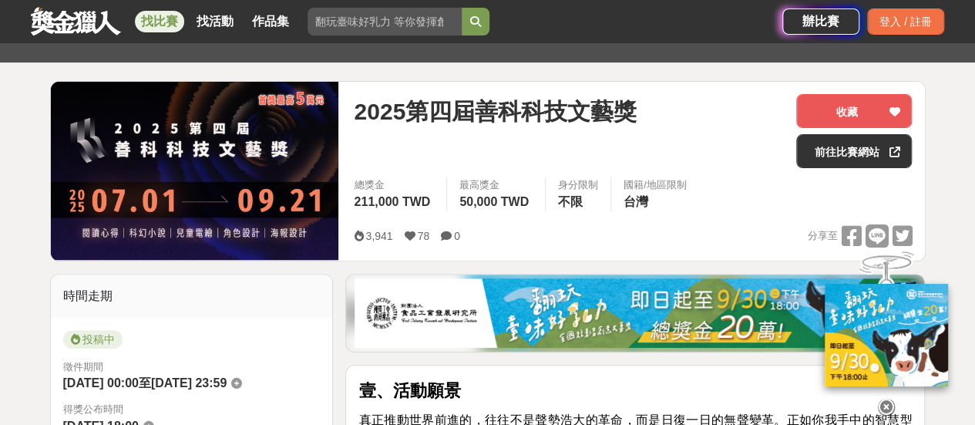
scroll to position [231, 0]
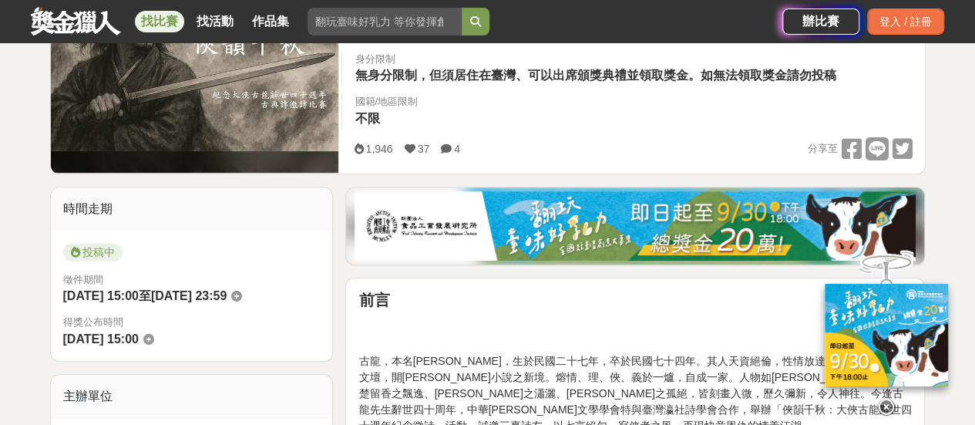
scroll to position [308, 0]
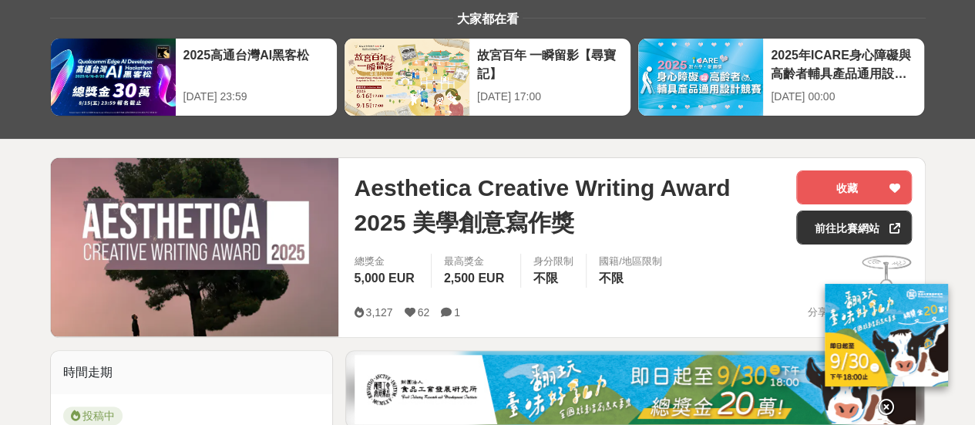
scroll to position [154, 0]
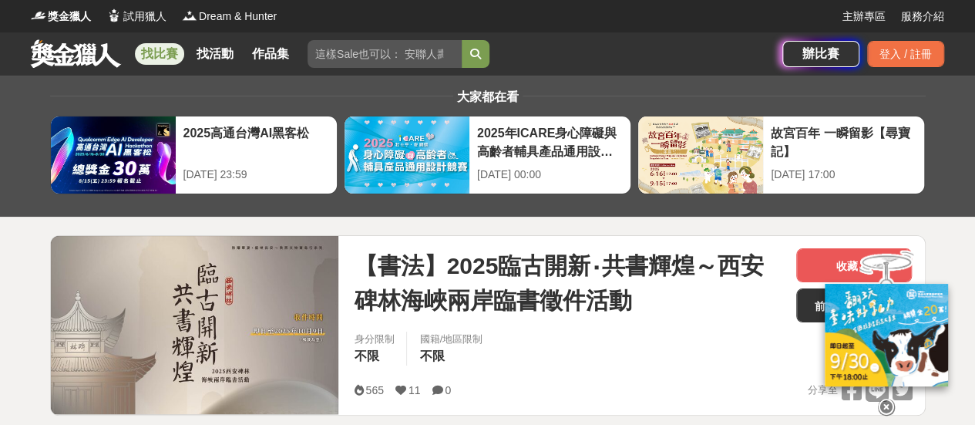
scroll to position [154, 0]
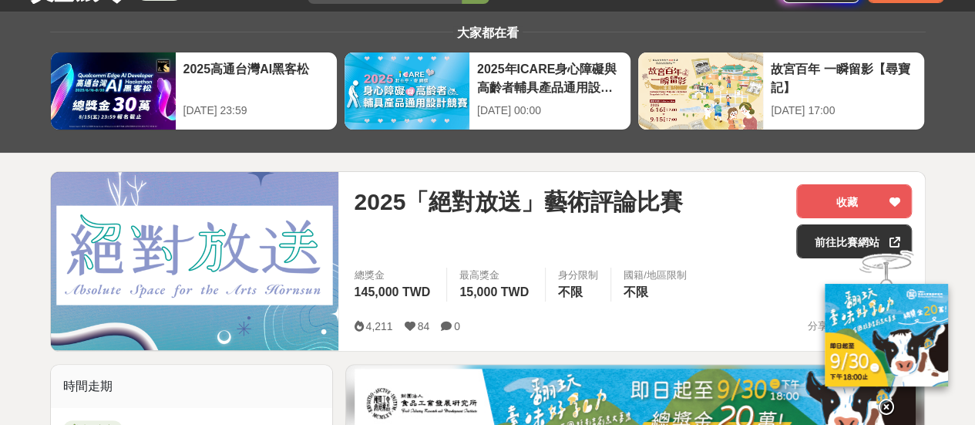
scroll to position [154, 0]
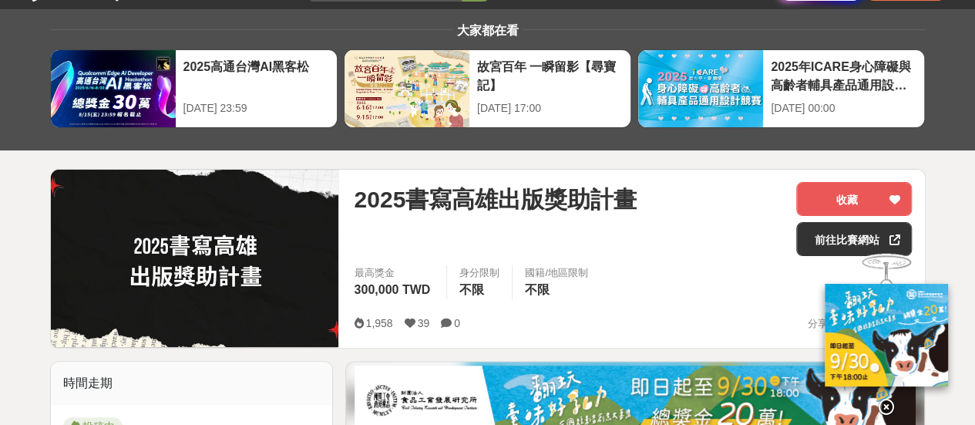
scroll to position [154, 0]
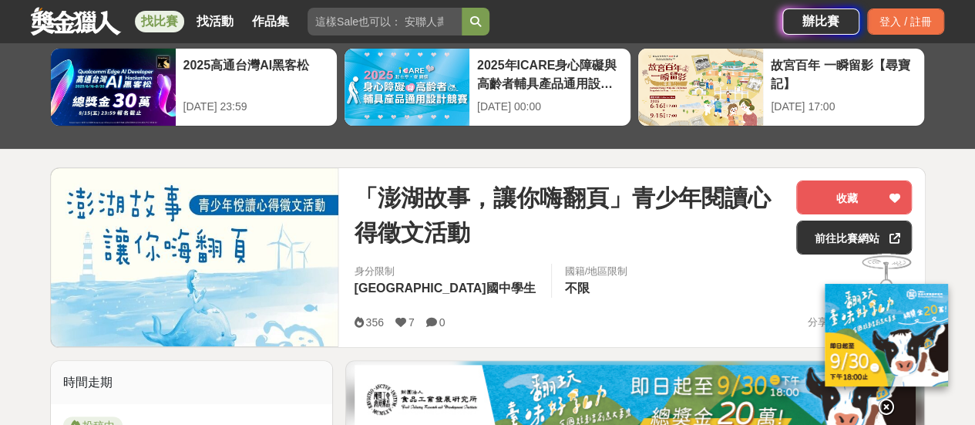
scroll to position [154, 0]
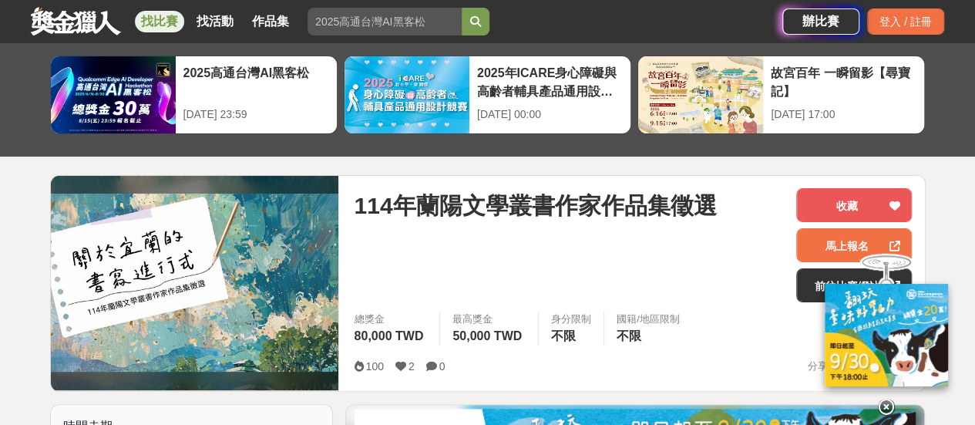
scroll to position [231, 0]
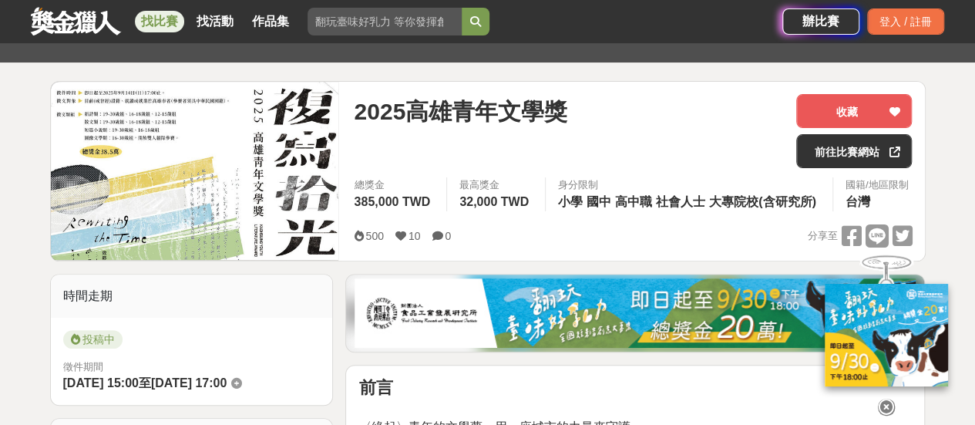
scroll to position [231, 0]
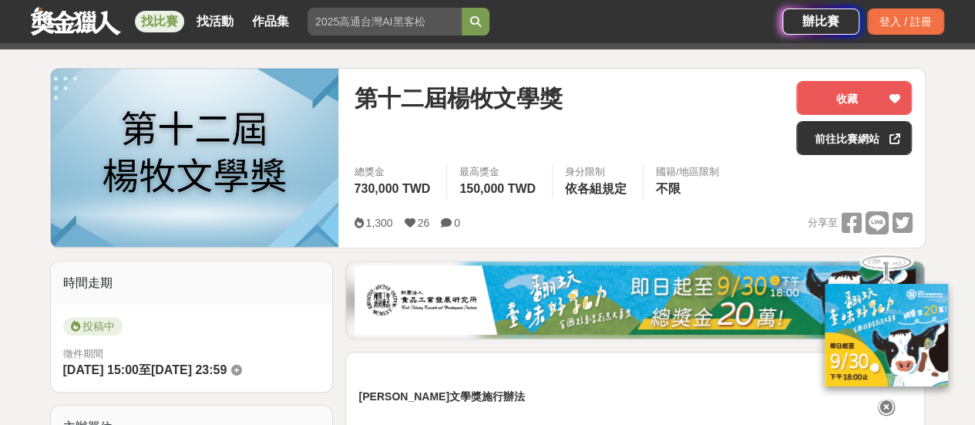
scroll to position [308, 0]
